Goal: Task Accomplishment & Management: Use online tool/utility

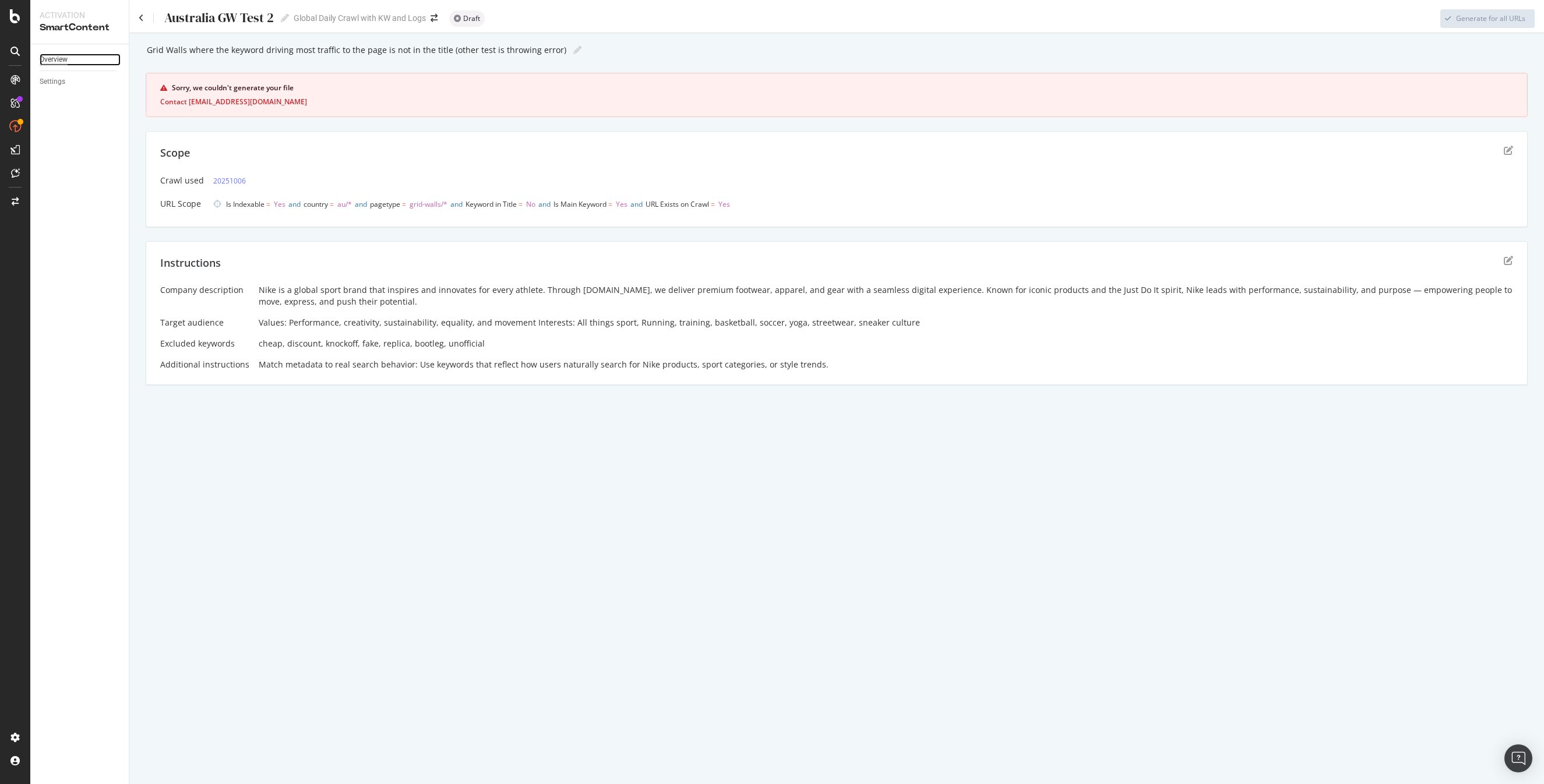
click at [57, 60] on div "Overview" at bounding box center [53, 59] width 28 height 12
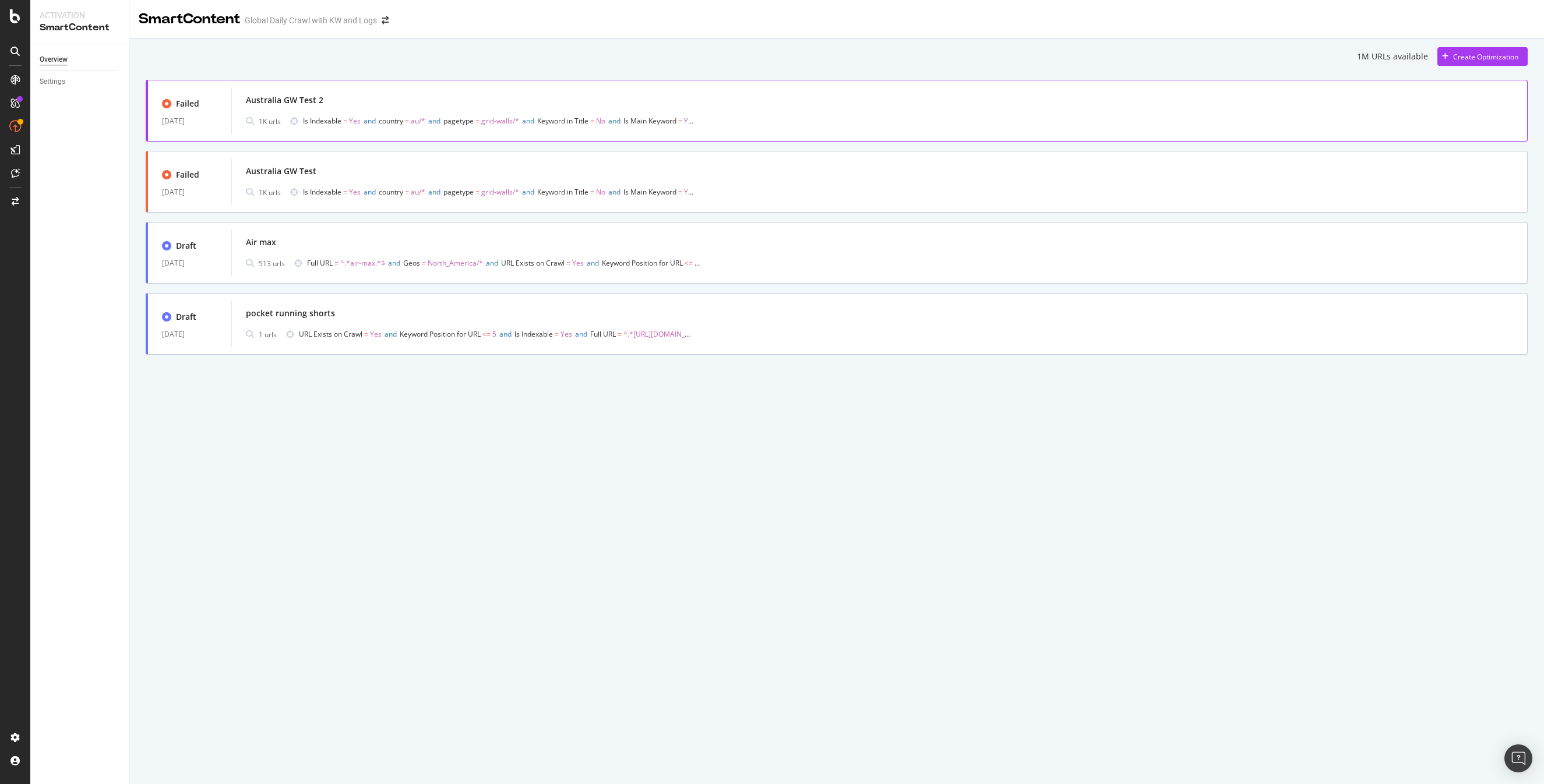
click at [559, 124] on span "Keyword in Title" at bounding box center [562, 121] width 52 height 10
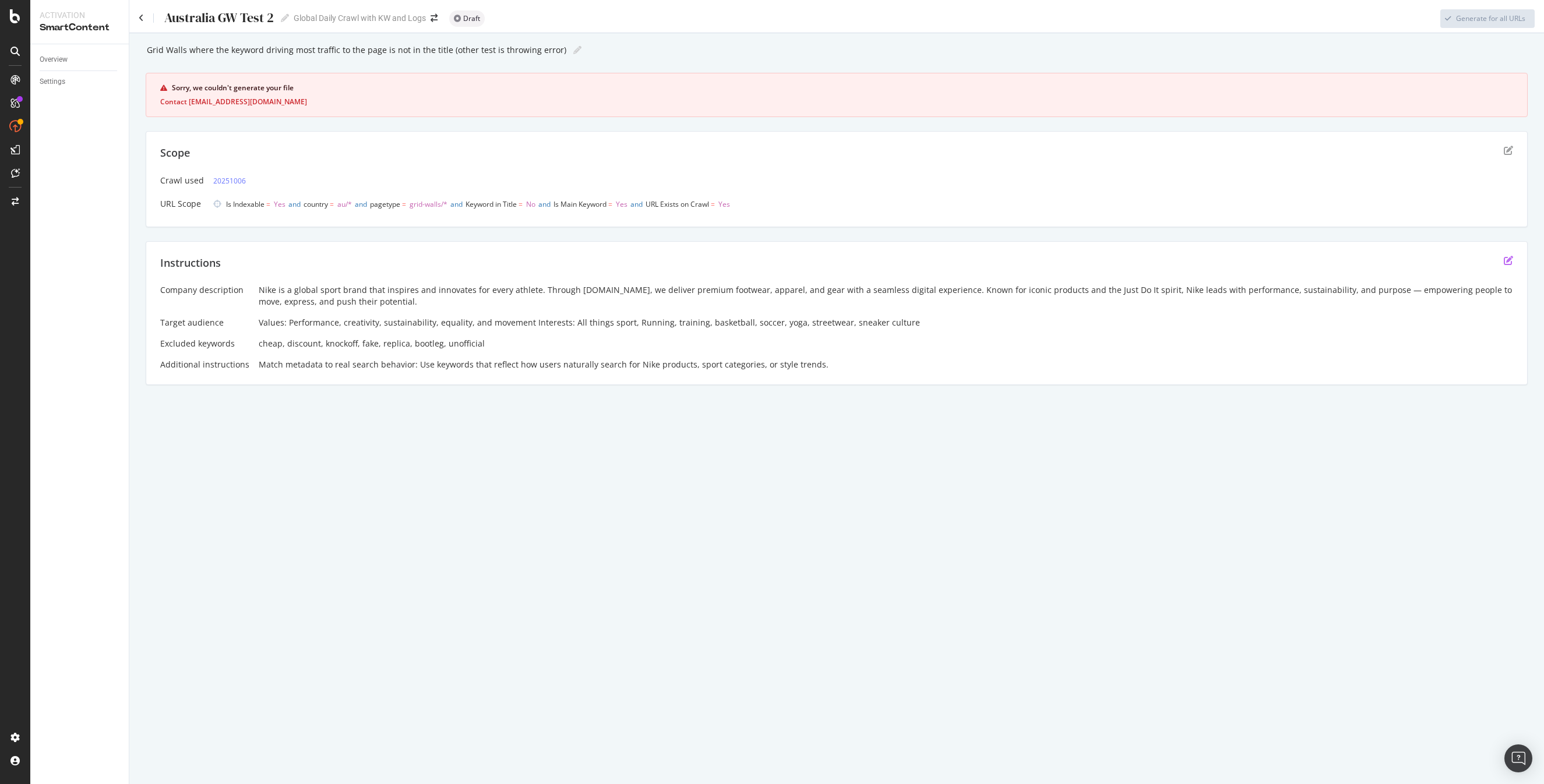
click at [1508, 259] on icon "edit" at bounding box center [1508, 260] width 10 height 10
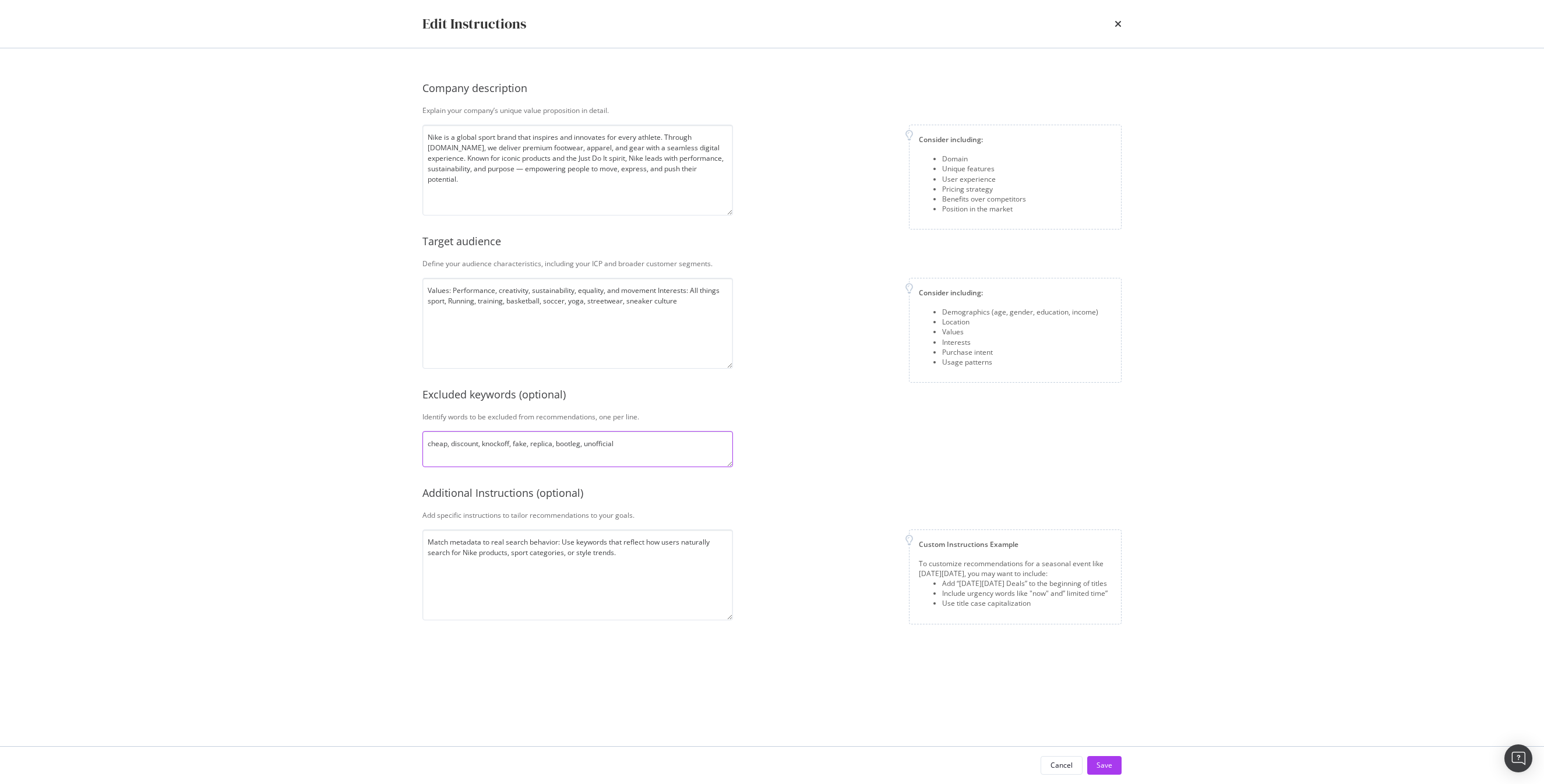
click at [639, 439] on textarea "cheap, discount, knockoff, fake, replica, bootleg, unofficial" at bounding box center [578, 449] width 310 height 36
click at [633, 549] on textarea "Match metadata to real search behavior: Use keywords that reflect how users nat…" at bounding box center [578, 574] width 310 height 91
type textarea "Match metadata to real search behavior: Use keywords that reflect how users nat…"
click at [693, 176] on textarea "Nike is a global sport brand that inspires and innovates for every athlete. Thr…" at bounding box center [578, 170] width 310 height 91
click at [1108, 770] on div "Save" at bounding box center [1104, 765] width 16 height 10
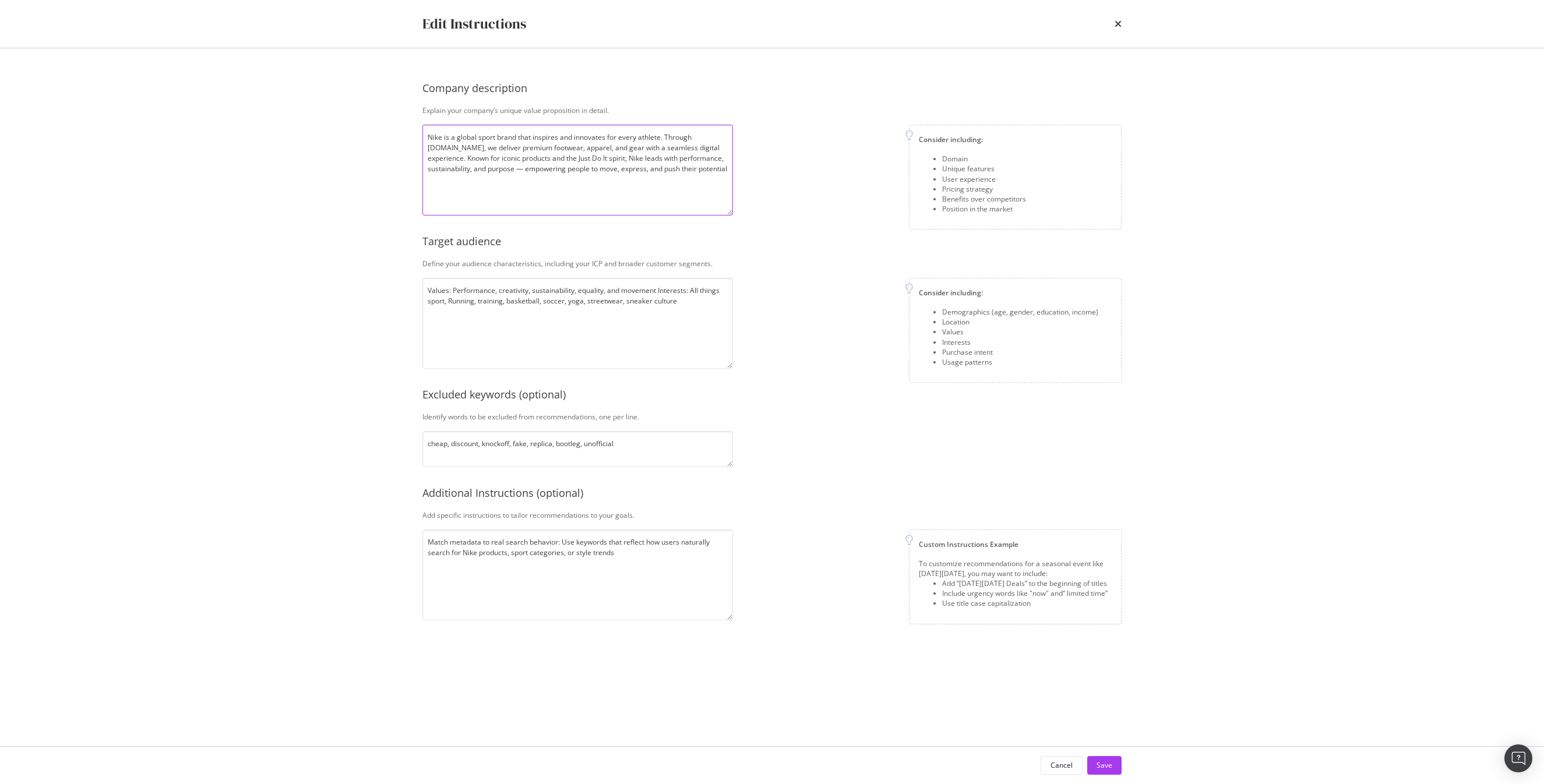
drag, startPoint x: 681, startPoint y: 169, endPoint x: 703, endPoint y: 150, distance: 29.1
click at [700, 148] on textarea "Nike is a global sport brand that inspires and innovates for every athlete. Thr…" at bounding box center [578, 170] width 310 height 91
type textarea "Nike is a global sport brand that inspires and innovates for every athlete. Thr…"
click at [1108, 765] on div "Save" at bounding box center [1104, 765] width 16 height 10
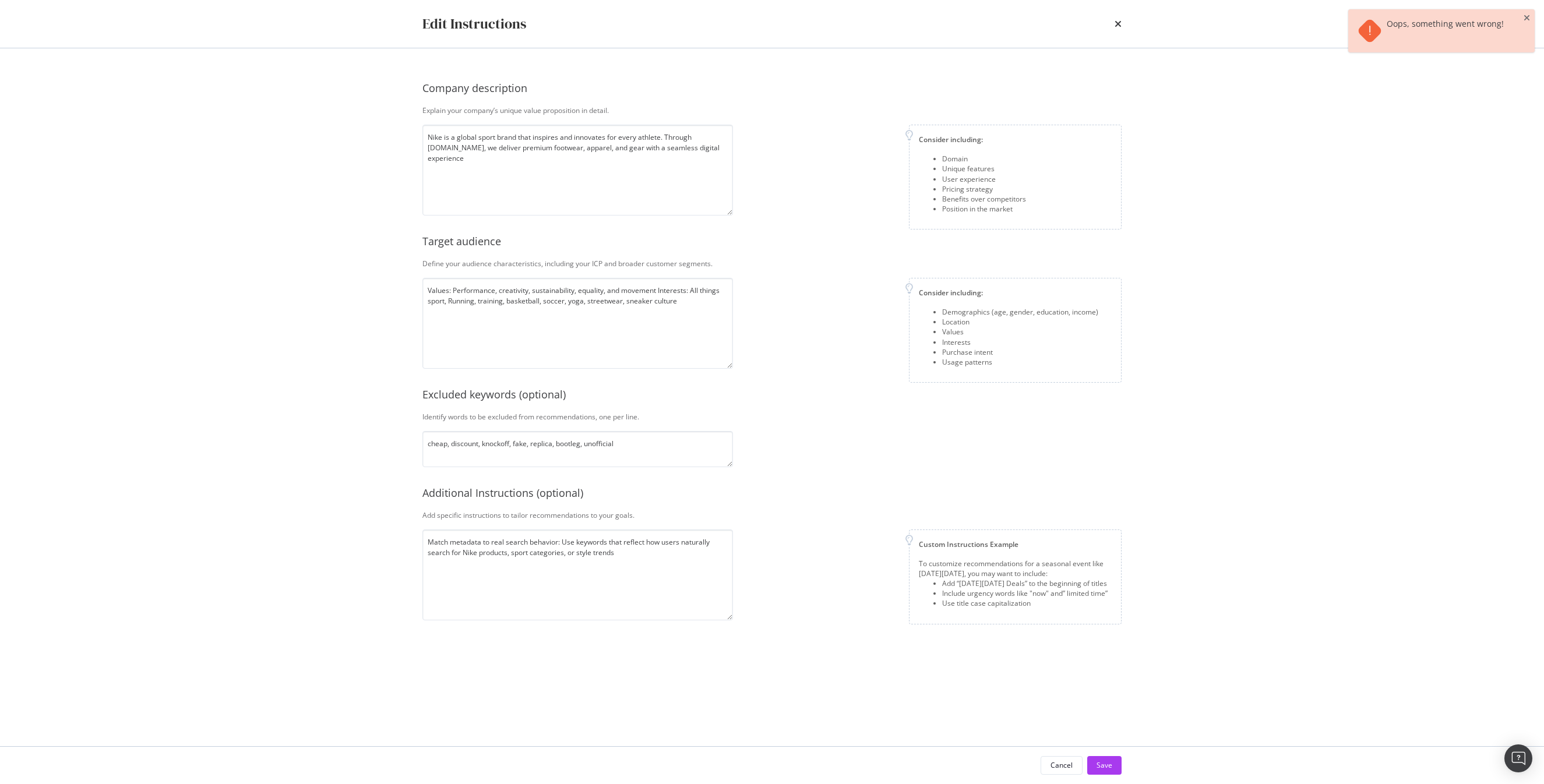
click at [1302, 321] on div "Edit Instructions Company description Explain your company’s unique value propo…" at bounding box center [772, 392] width 1544 height 784
click at [1525, 14] on icon "close toast" at bounding box center [1527, 18] width 6 height 8
click at [1120, 24] on icon "times" at bounding box center [1118, 24] width 7 height 10
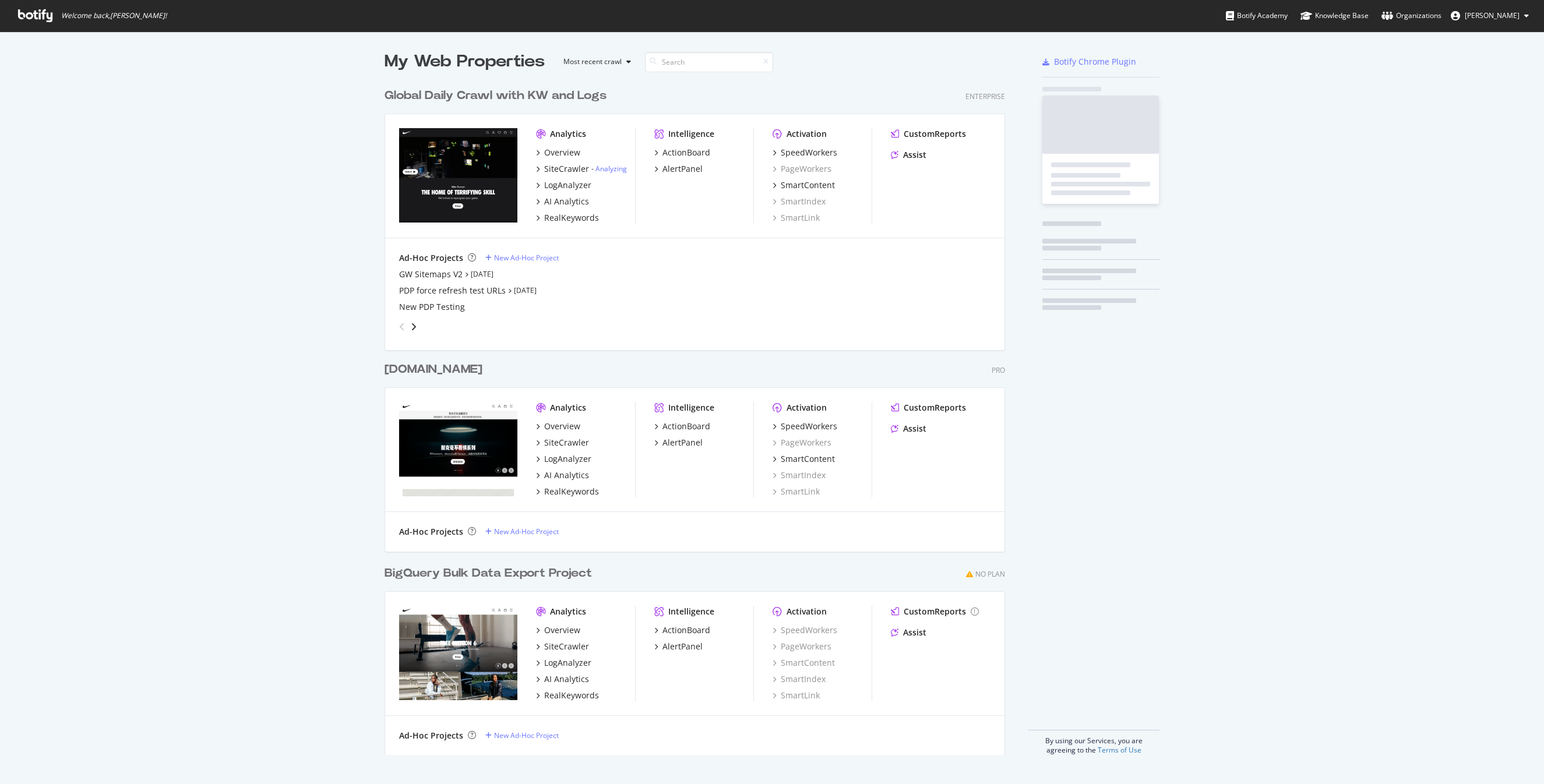
scroll to position [681, 630]
